Goal: Task Accomplishment & Management: Use online tool/utility

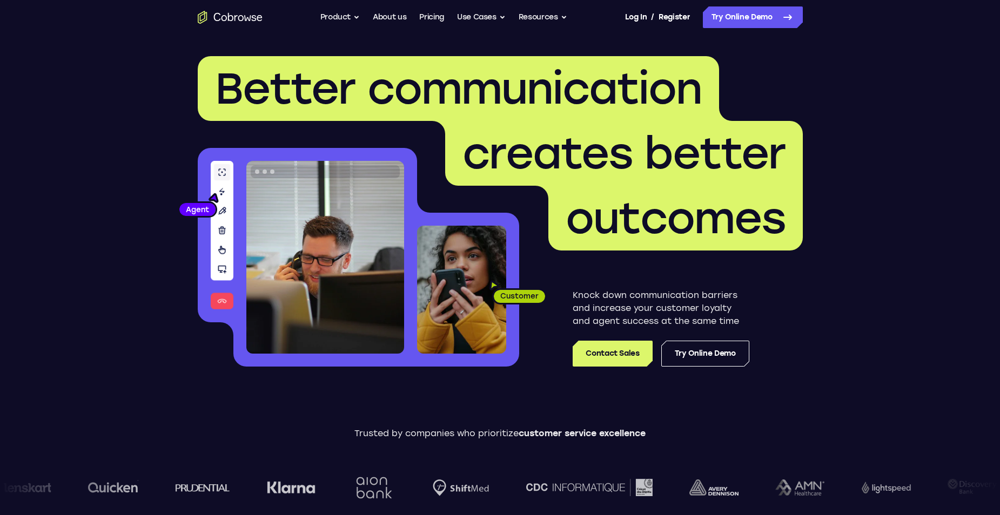
click at [707, 338] on div "Knock down communication barriers and increase your customer loyalty and agent …" at bounding box center [661, 328] width 177 height 78
click at [712, 348] on link "Try Online Demo" at bounding box center [705, 354] width 88 height 26
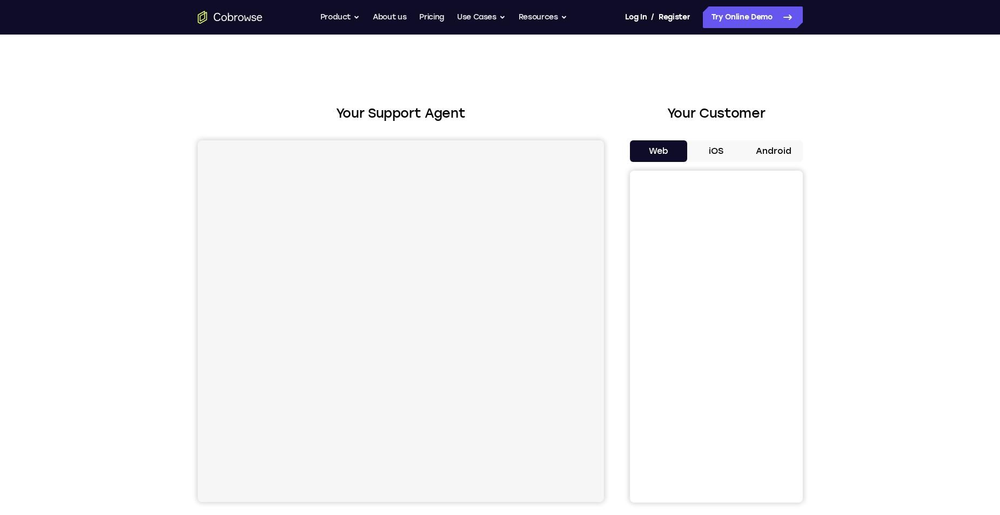
click at [769, 146] on button "Android" at bounding box center [774, 151] width 58 height 22
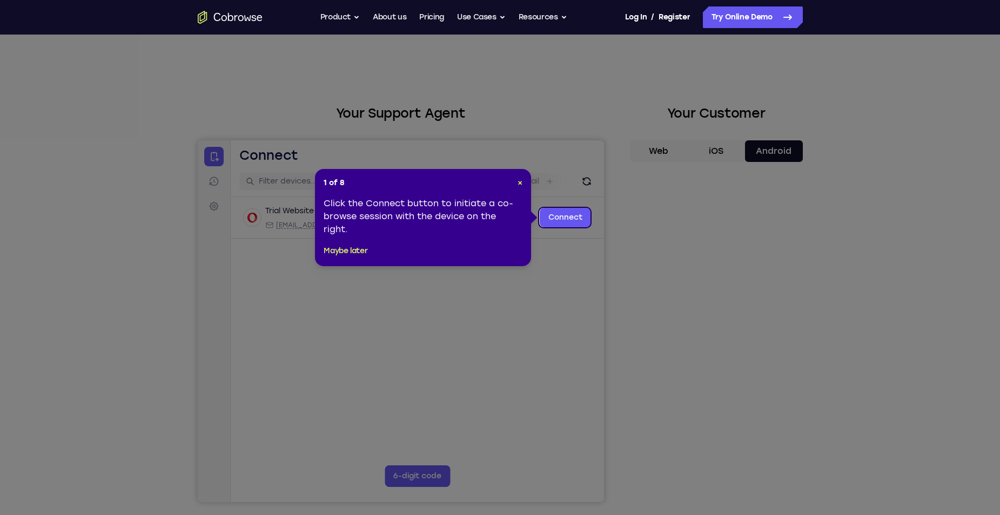
click at [742, 337] on icon at bounding box center [504, 257] width 1008 height 515
click at [722, 334] on icon at bounding box center [504, 257] width 1008 height 515
click at [479, 264] on div "1 of 8 × Click the Connect button to initiate a co-browse session with the devi…" at bounding box center [423, 217] width 216 height 97
